Goal: Information Seeking & Learning: Learn about a topic

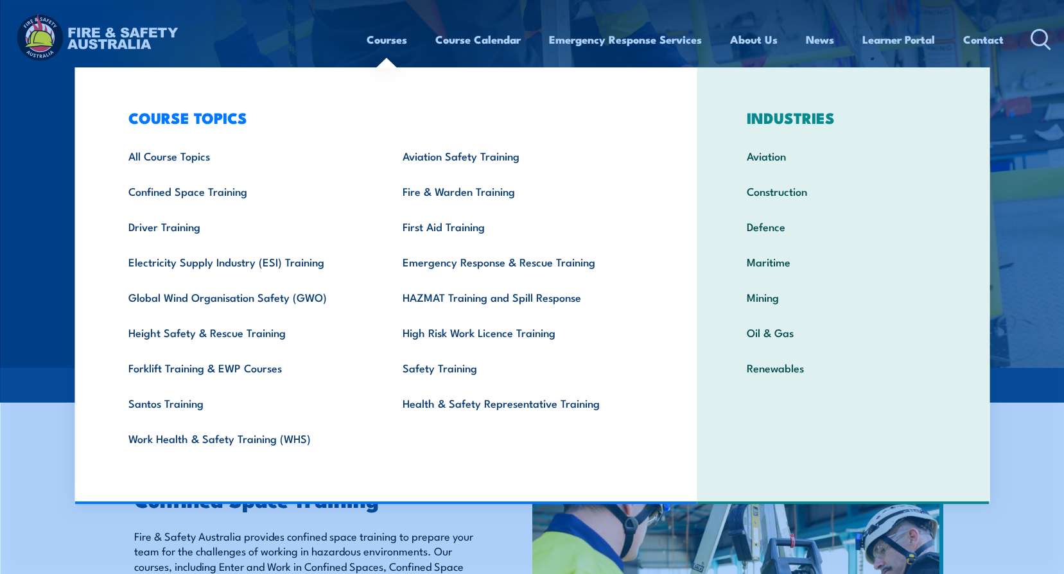
click at [389, 38] on link "Courses" at bounding box center [387, 39] width 40 height 34
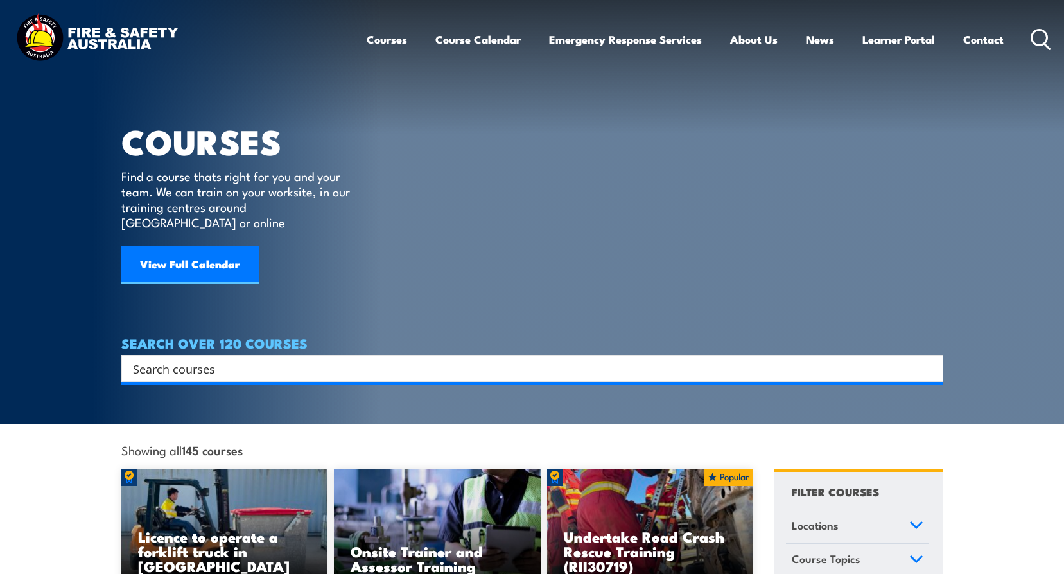
click at [379, 40] on link "Courses" at bounding box center [387, 39] width 40 height 34
click at [278, 39] on div "Courses Course Calendar Emergency Response Services Services Overview Emergency…" at bounding box center [532, 39] width 1038 height 55
